Goal: Book appointment/travel/reservation

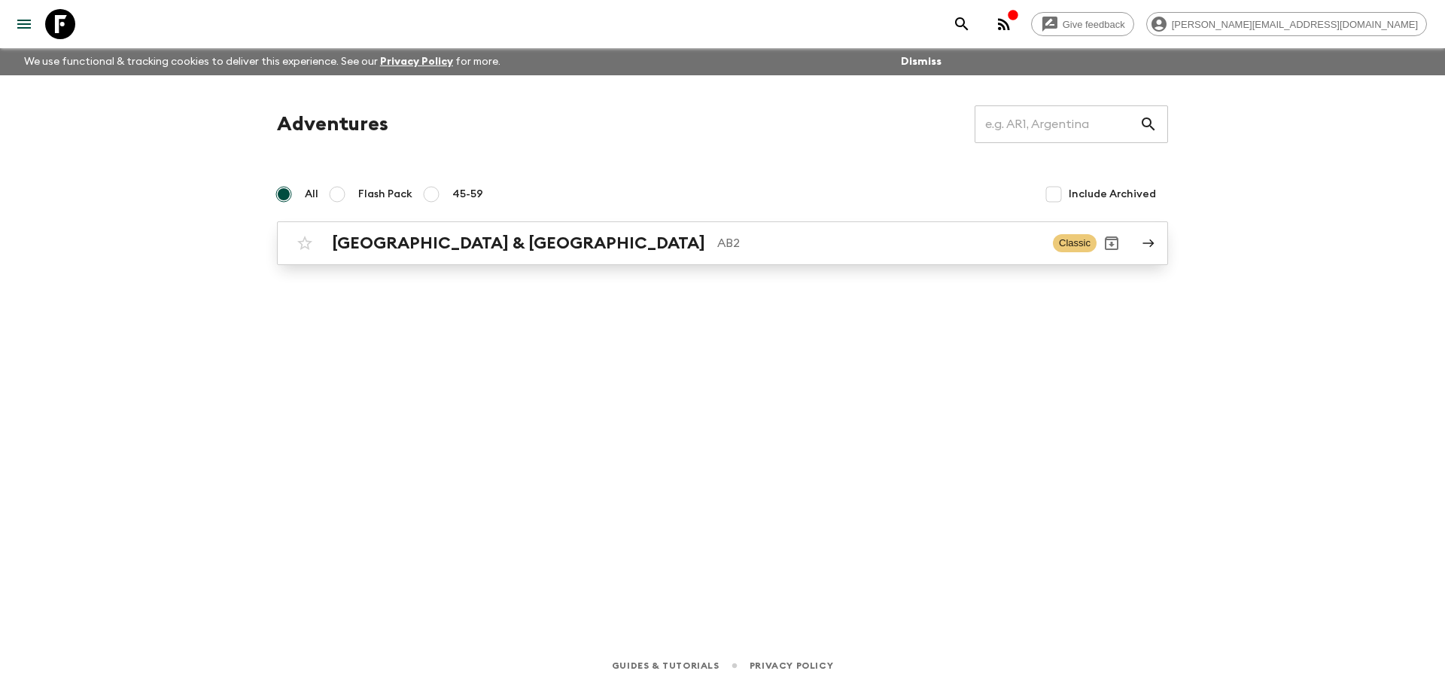
click at [403, 255] on div "Argentina & [GEOGRAPHIC_DATA] AB2 Classic" at bounding box center [693, 243] width 807 height 30
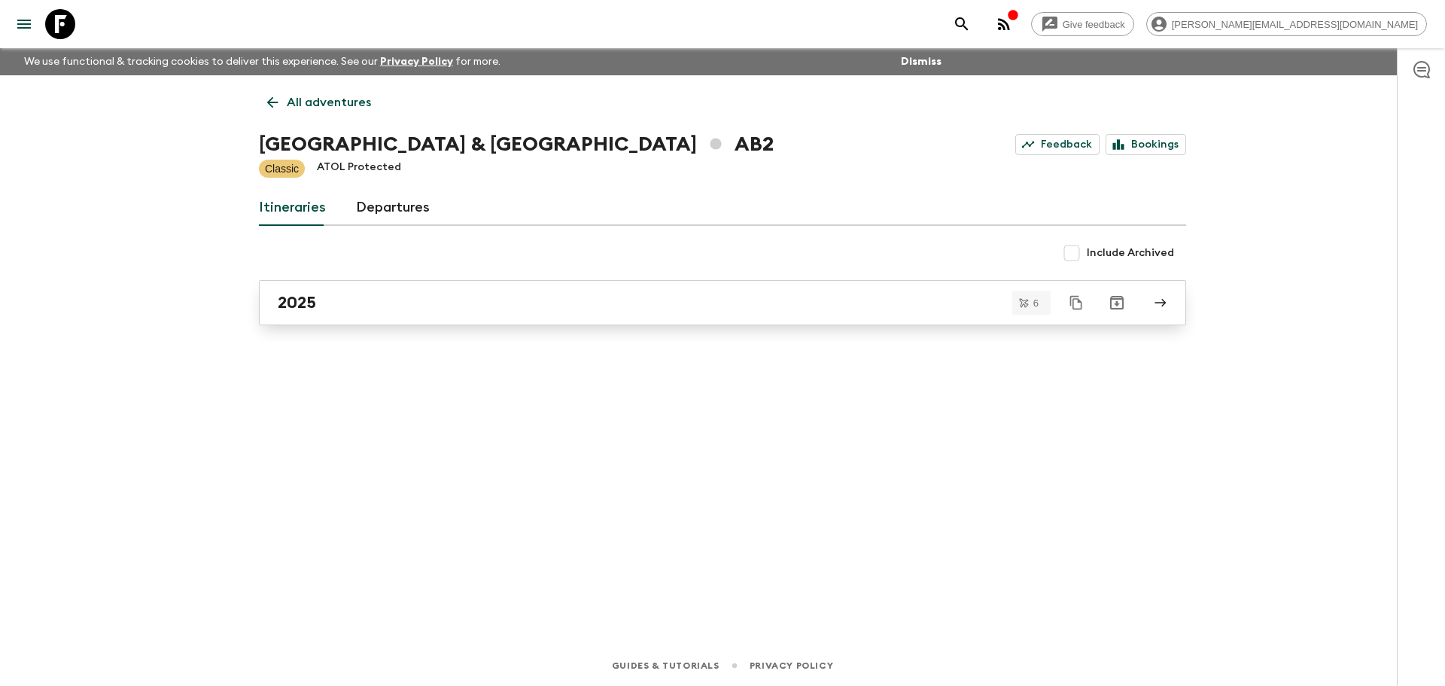
click at [327, 299] on div "2025" at bounding box center [708, 303] width 861 height 20
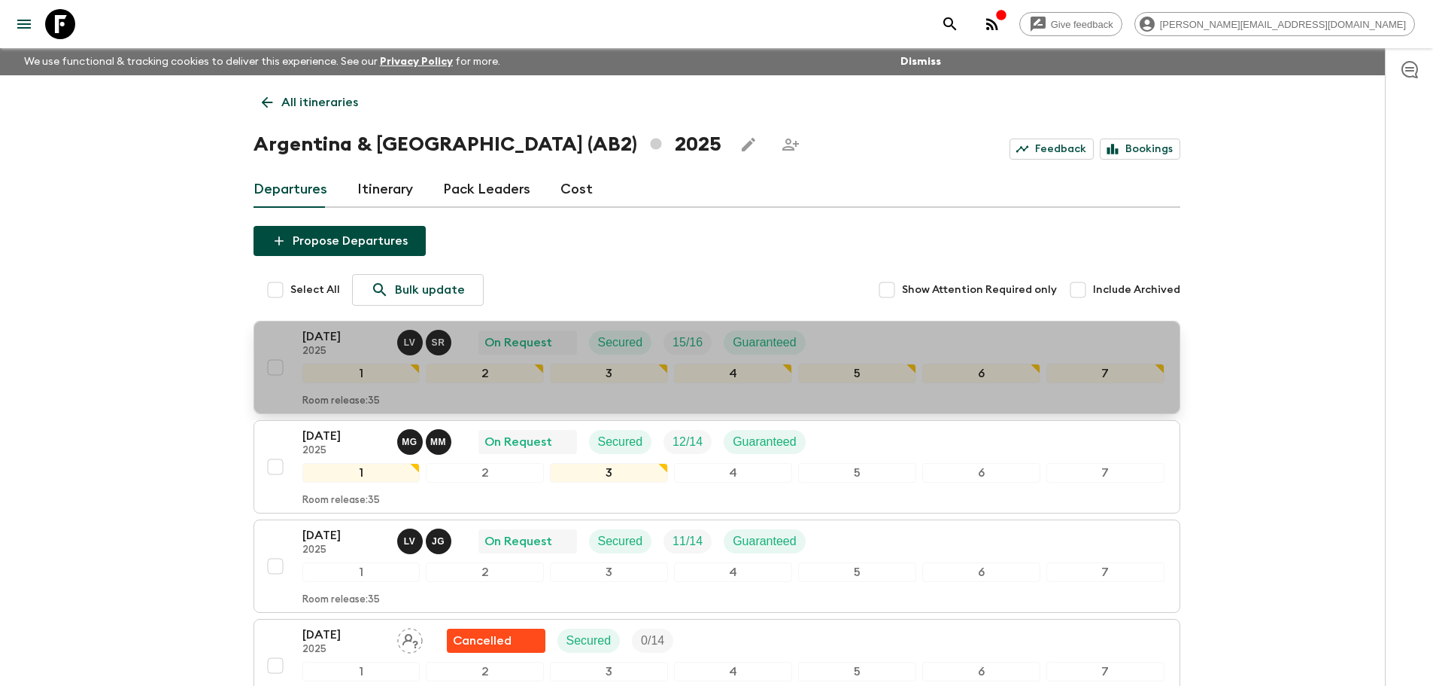
click at [356, 348] on p "2025" at bounding box center [344, 351] width 83 height 12
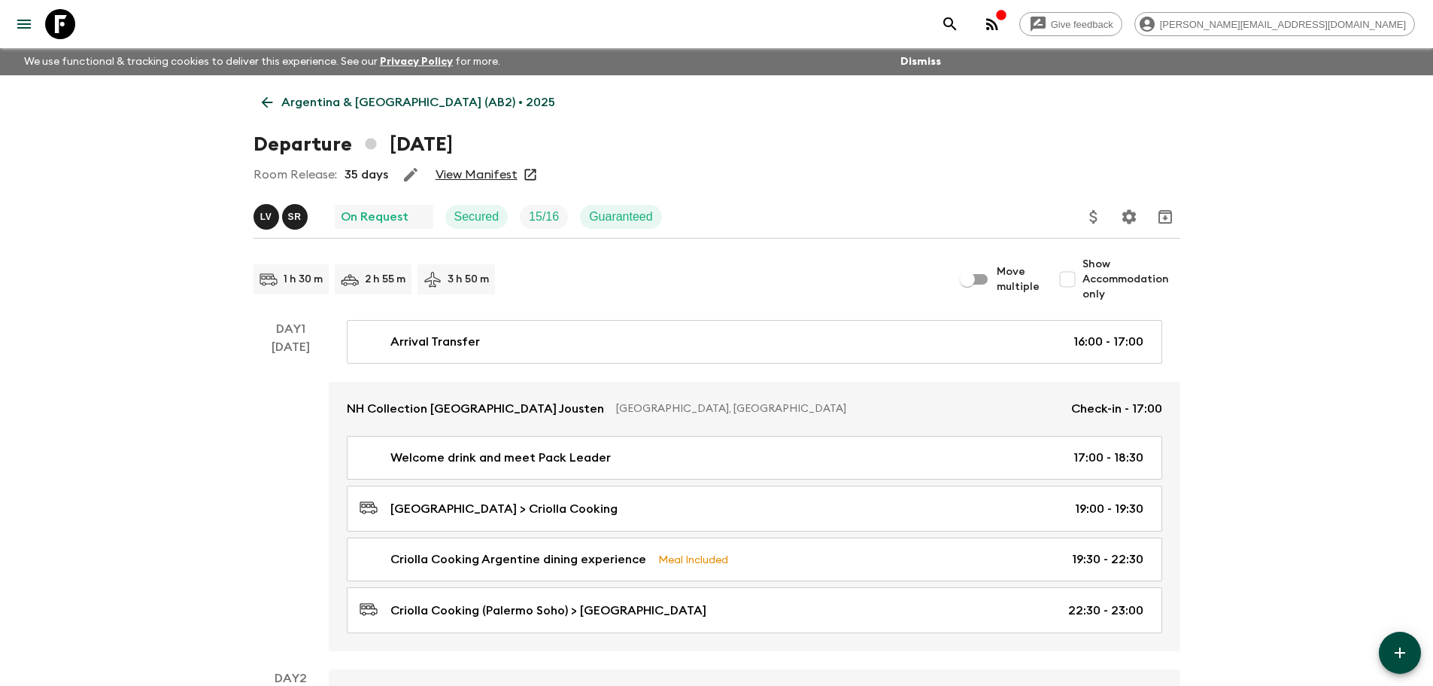
click at [501, 181] on link "View Manifest" at bounding box center [477, 174] width 82 height 15
